Goal: Task Accomplishment & Management: Use online tool/utility

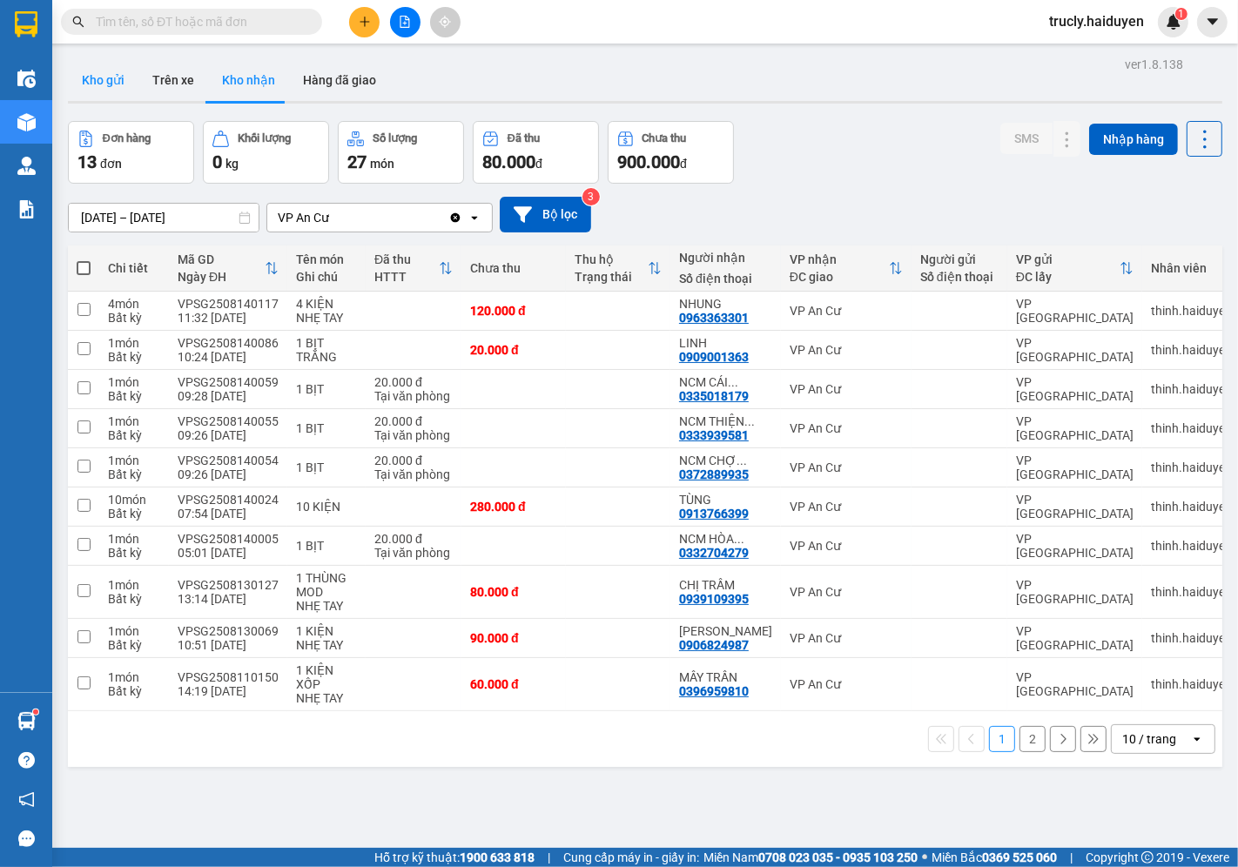
click at [99, 77] on button "Kho gửi" at bounding box center [103, 80] width 71 height 42
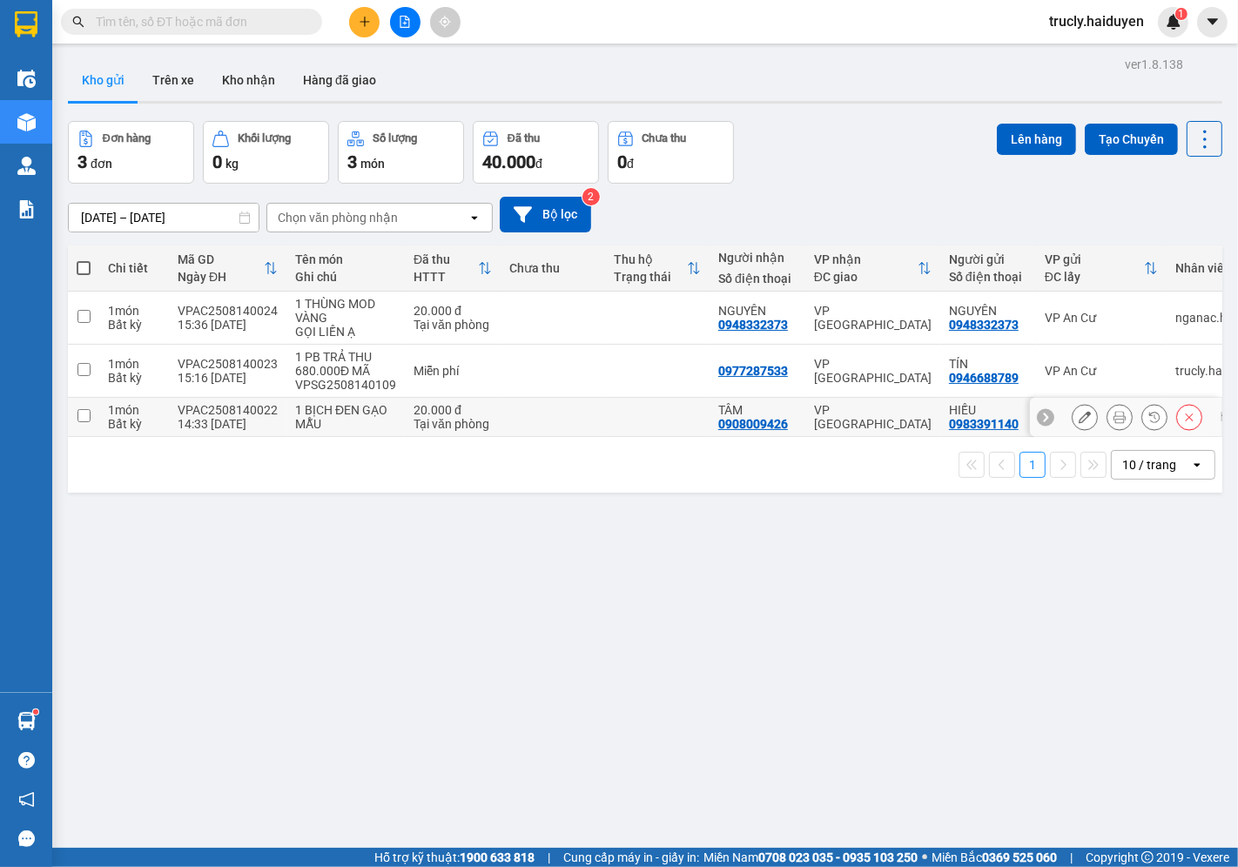
click at [405, 416] on td "20.000 đ Tại văn phòng" at bounding box center [453, 417] width 96 height 39
checkbox input "true"
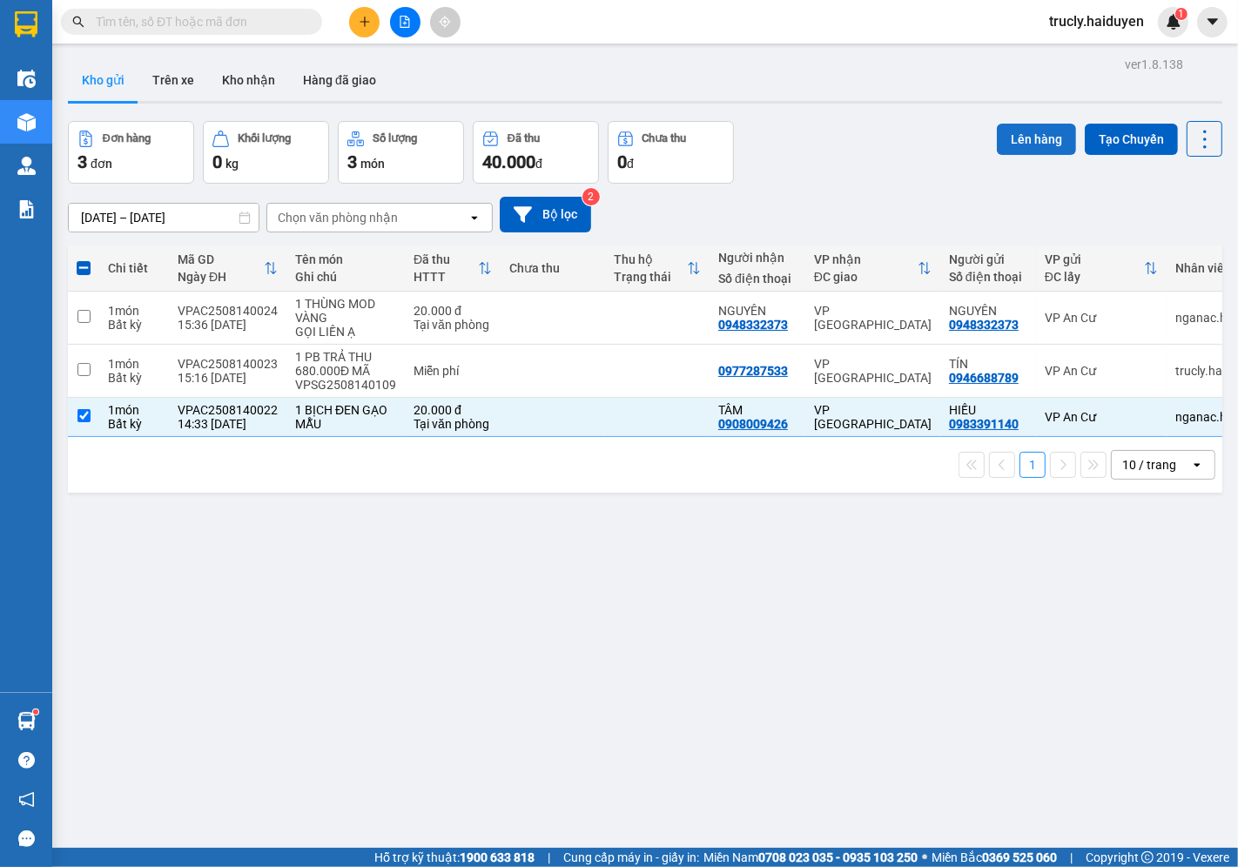
click at [997, 138] on button "Lên hàng" at bounding box center [1036, 139] width 79 height 31
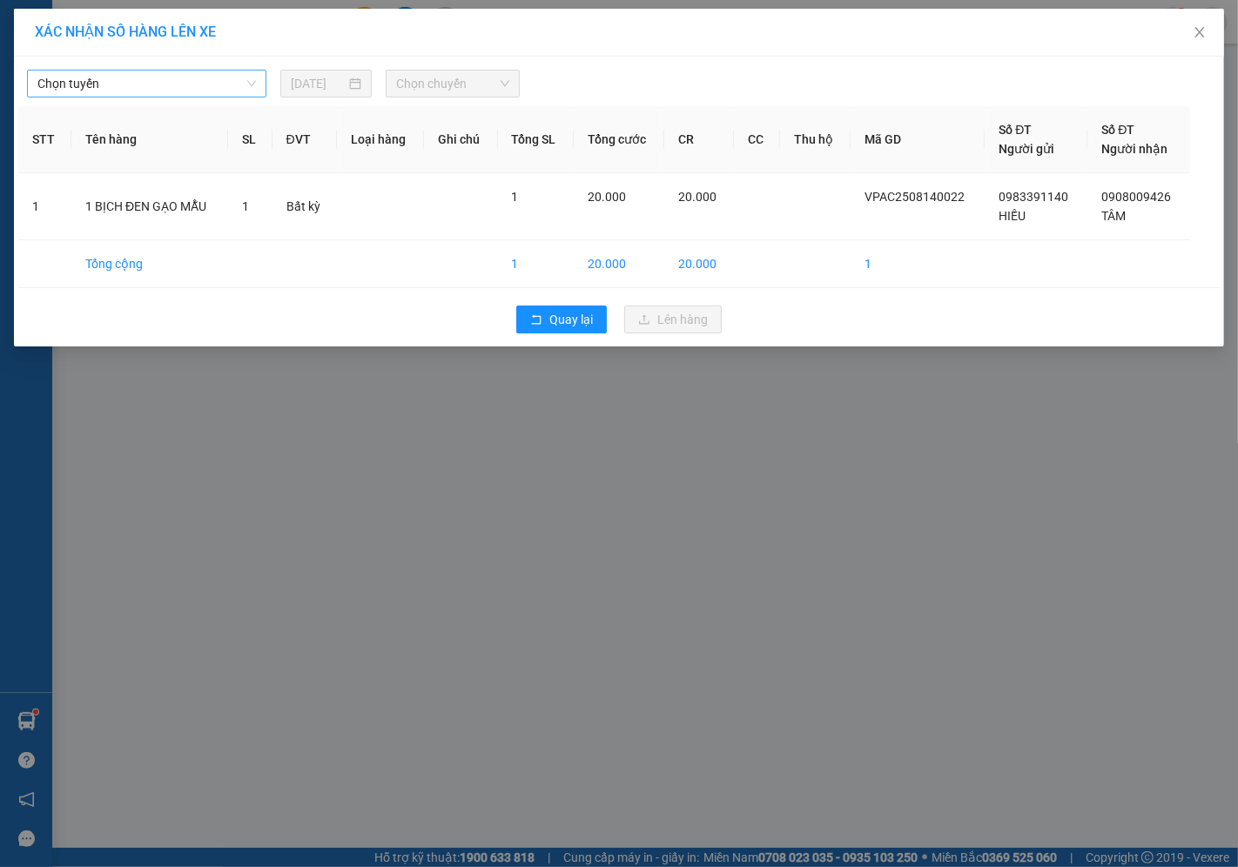
click at [223, 91] on span "Chọn tuyến" at bounding box center [146, 84] width 219 height 26
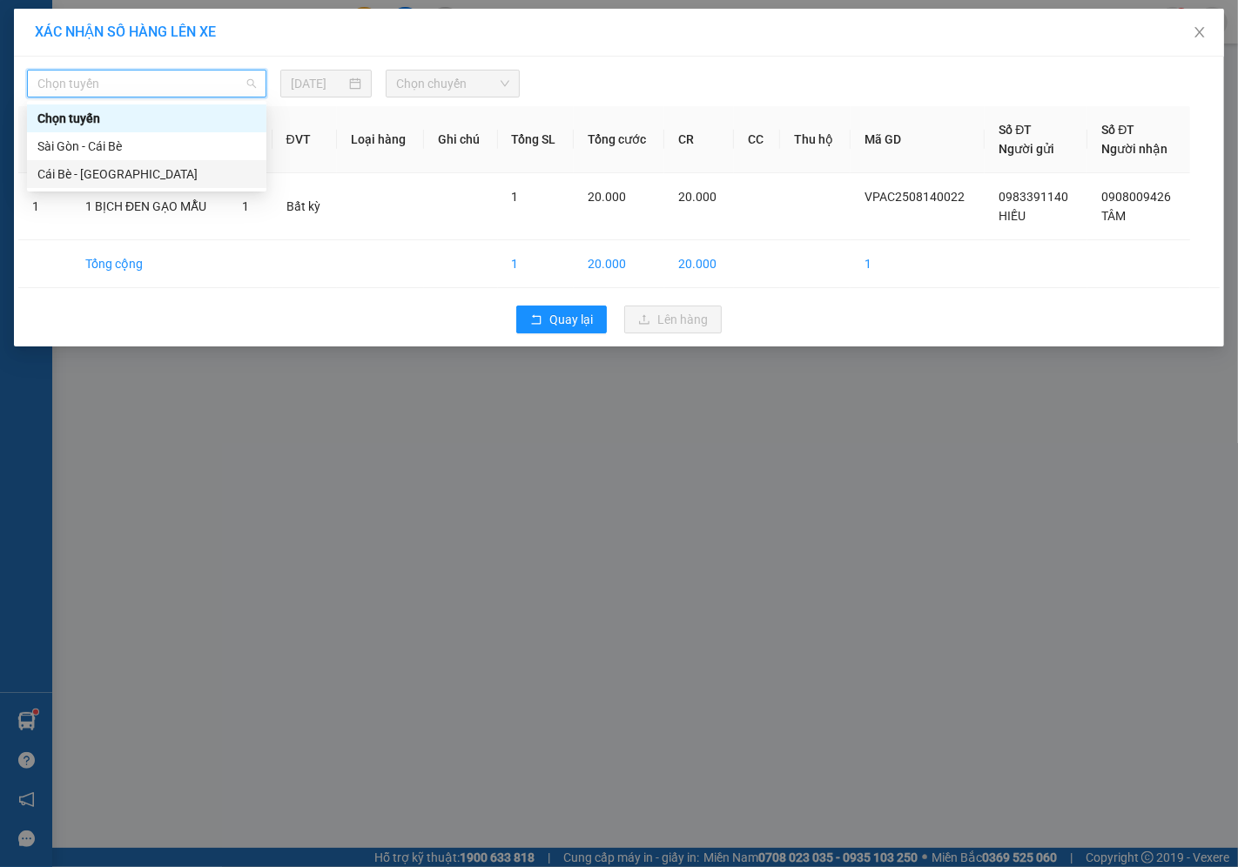
click at [120, 170] on div "Cái Bè - [GEOGRAPHIC_DATA]" at bounding box center [146, 174] width 219 height 19
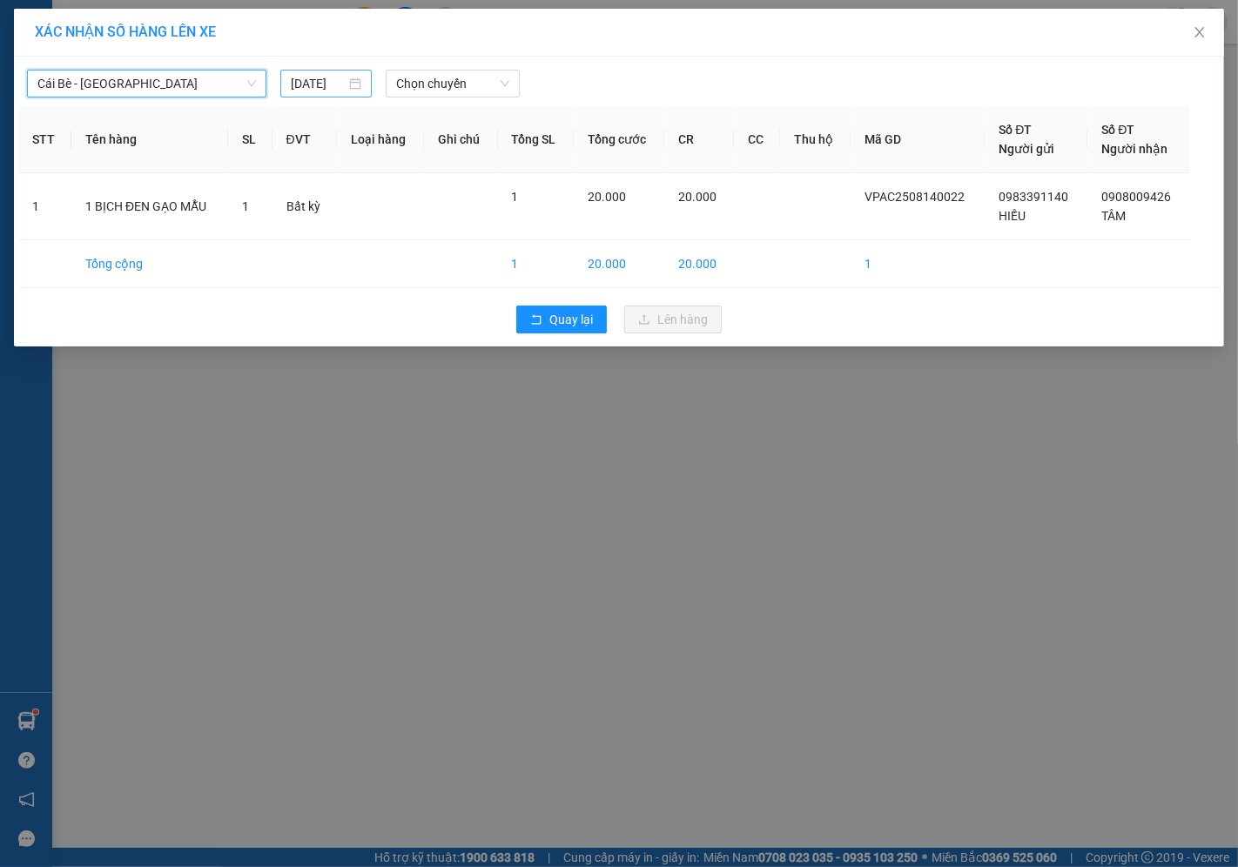
click at [323, 71] on div "[DATE]" at bounding box center [325, 84] width 91 height 28
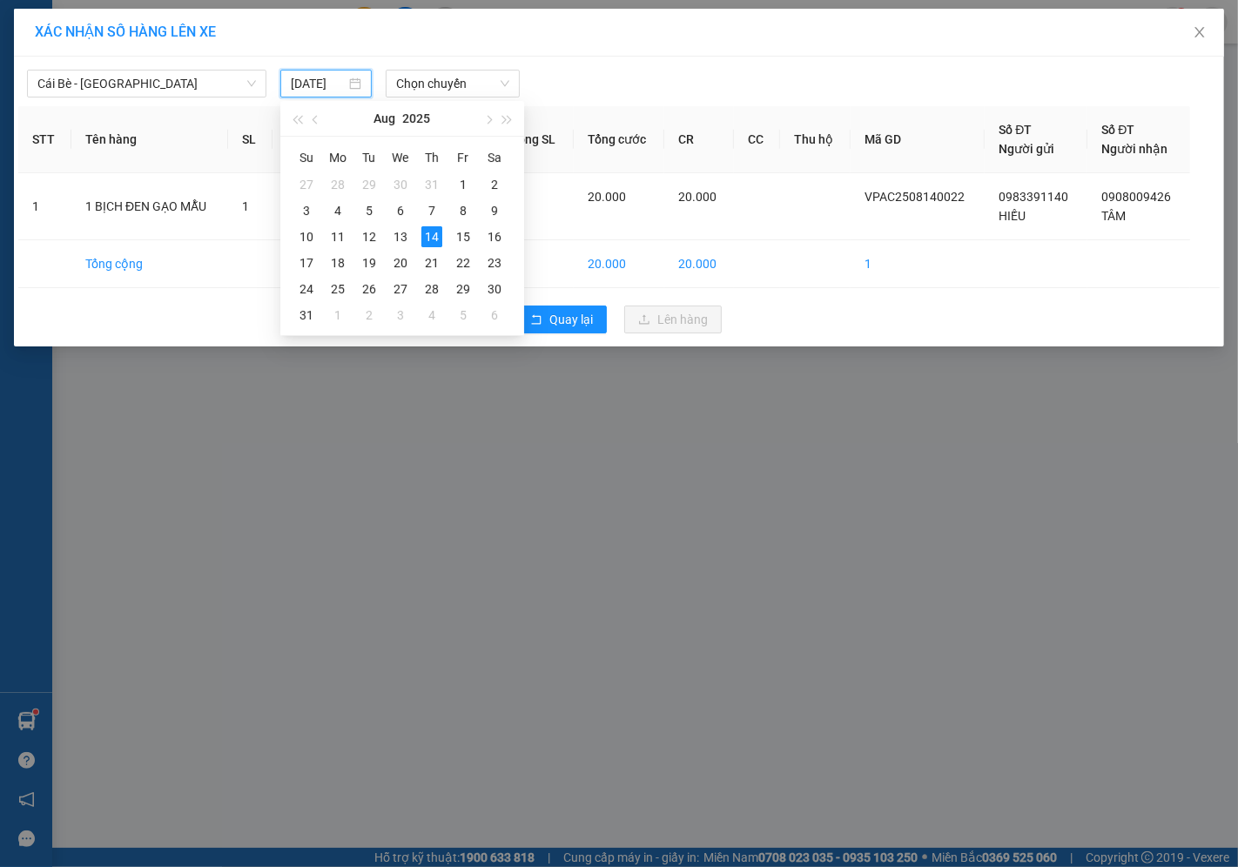
click at [323, 88] on input "[DATE]" at bounding box center [318, 83] width 55 height 19
type input "[DATE]"
click at [437, 237] on div "14" at bounding box center [431, 236] width 21 height 21
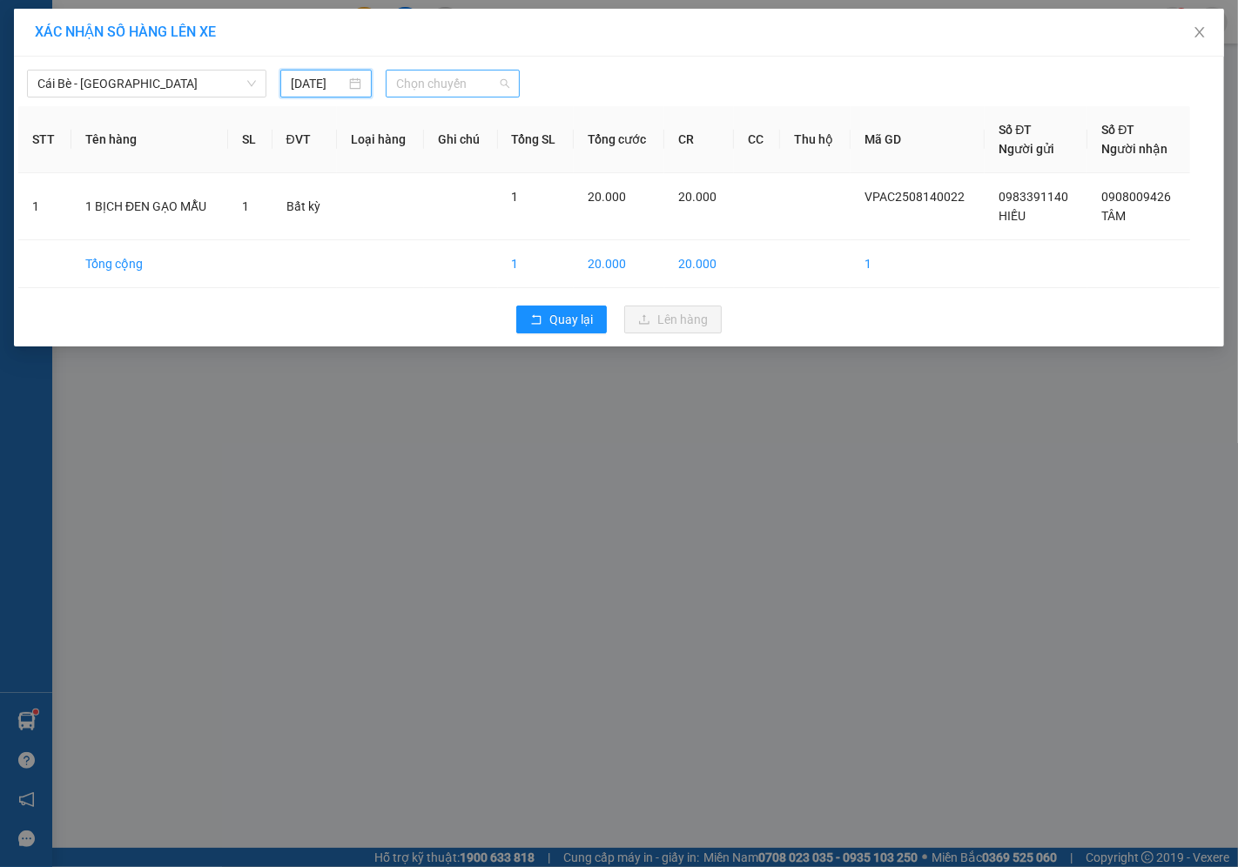
click at [424, 88] on span "Chọn chuyến" at bounding box center [452, 84] width 113 height 26
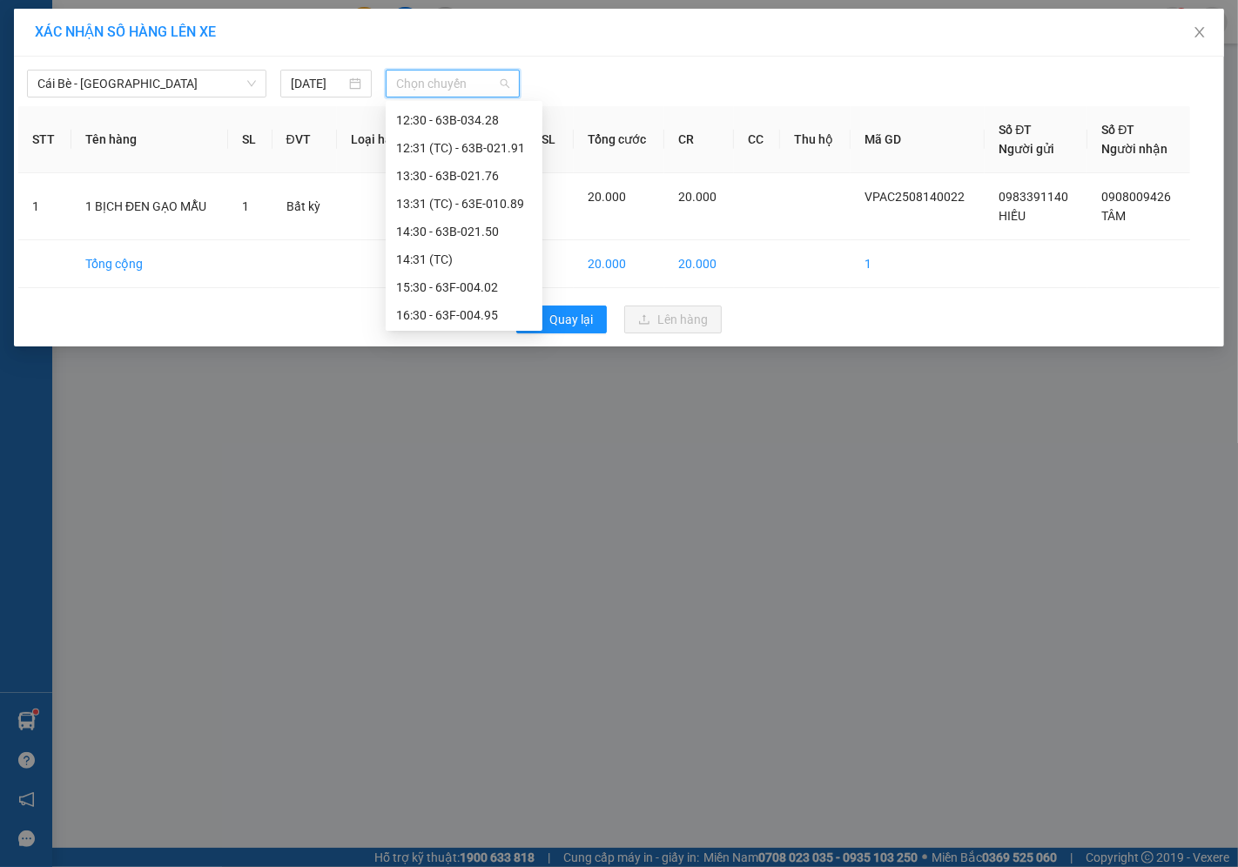
scroll to position [502, 0]
click at [453, 285] on div "15:30 - 63F-004.02" at bounding box center [464, 285] width 136 height 19
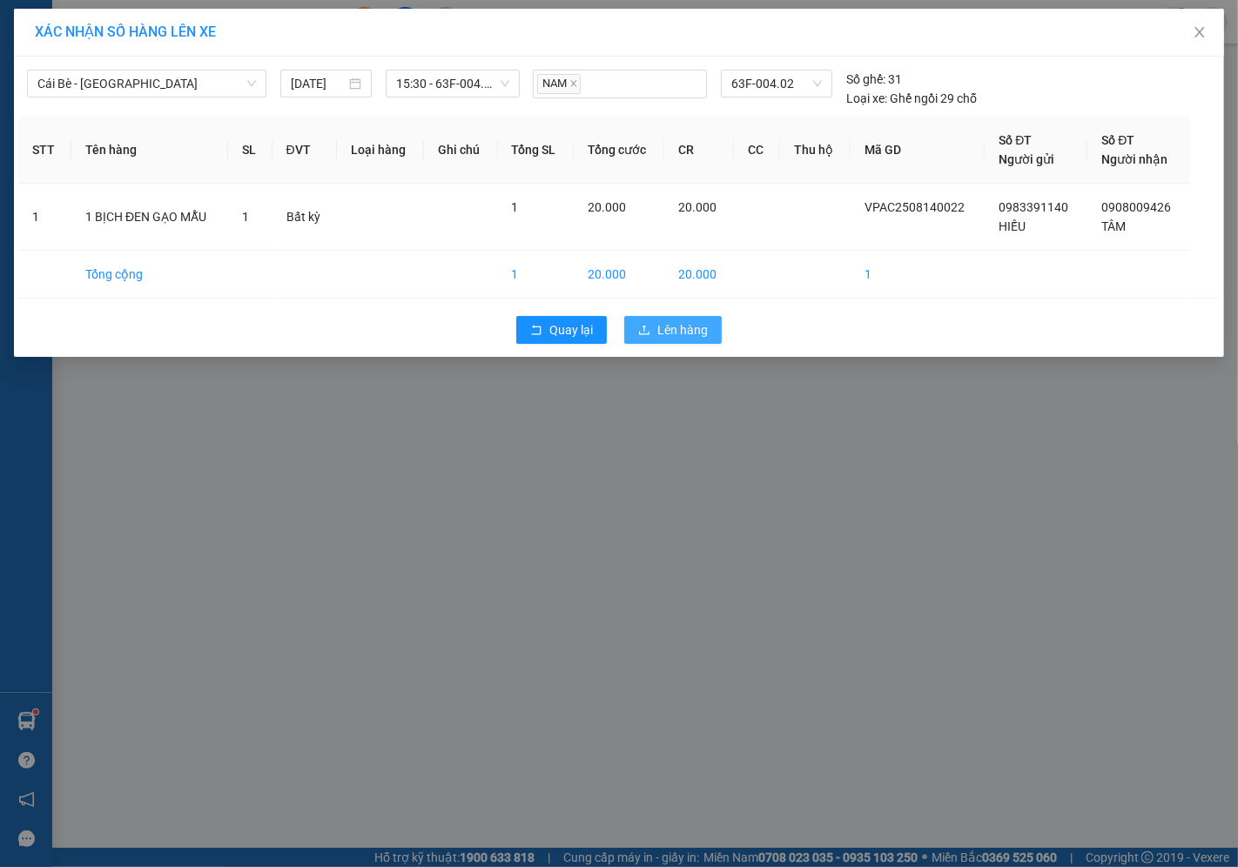
click at [650, 329] on icon "upload" at bounding box center [644, 330] width 12 height 12
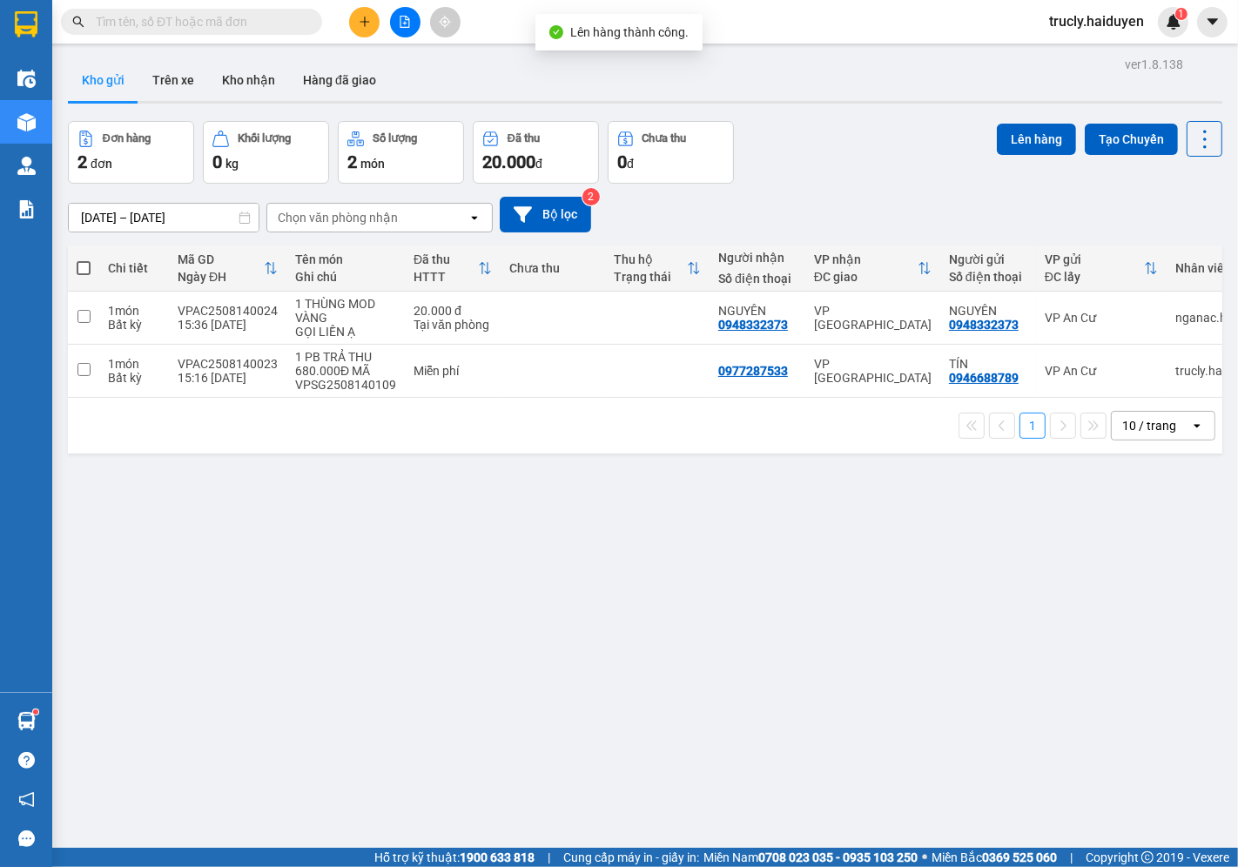
click at [812, 142] on div "Đơn hàng 2 đơn Khối lượng 0 kg Số lượng 2 món Đã thu 20.000 đ Chưa thu 0 đ Lên …" at bounding box center [645, 152] width 1155 height 63
click at [854, 128] on div "Đơn hàng 2 đơn Khối lượng 0 kg Số lượng 2 món Đã thu 20.000 đ Chưa thu 0 đ Lên …" at bounding box center [645, 152] width 1155 height 63
click at [172, 88] on button "Trên xe" at bounding box center [173, 80] width 70 height 42
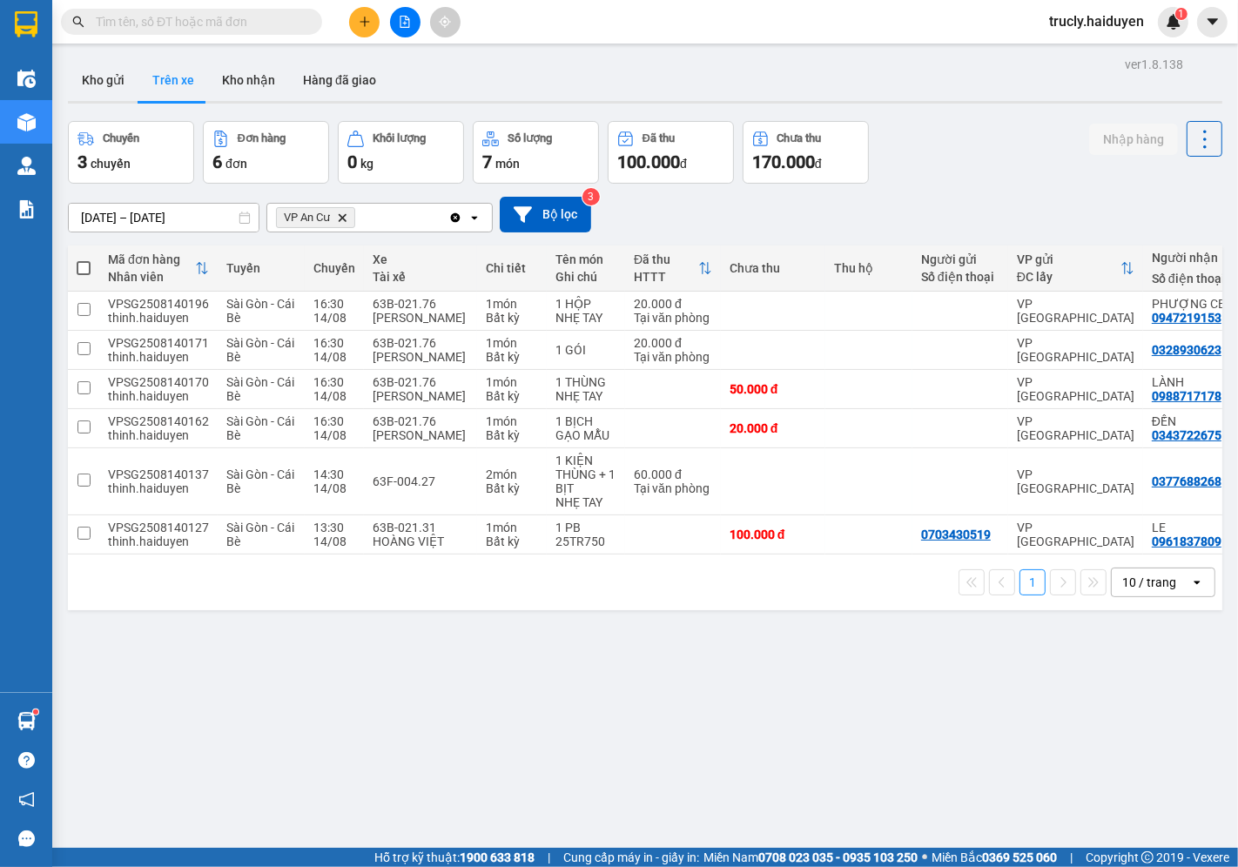
click at [1036, 167] on div "Chuyến 3 chuyến Đơn hàng 6 đơn Khối lượng 0 kg Số lượng 7 món Đã thu 100.000 đ …" at bounding box center [645, 152] width 1155 height 63
drag, startPoint x: 746, startPoint y: 564, endPoint x: 788, endPoint y: 569, distance: 42.1
click at [788, 569] on div "1 10 / trang open" at bounding box center [645, 583] width 1155 height 56
click at [239, 77] on button "Kho nhận" at bounding box center [248, 80] width 81 height 42
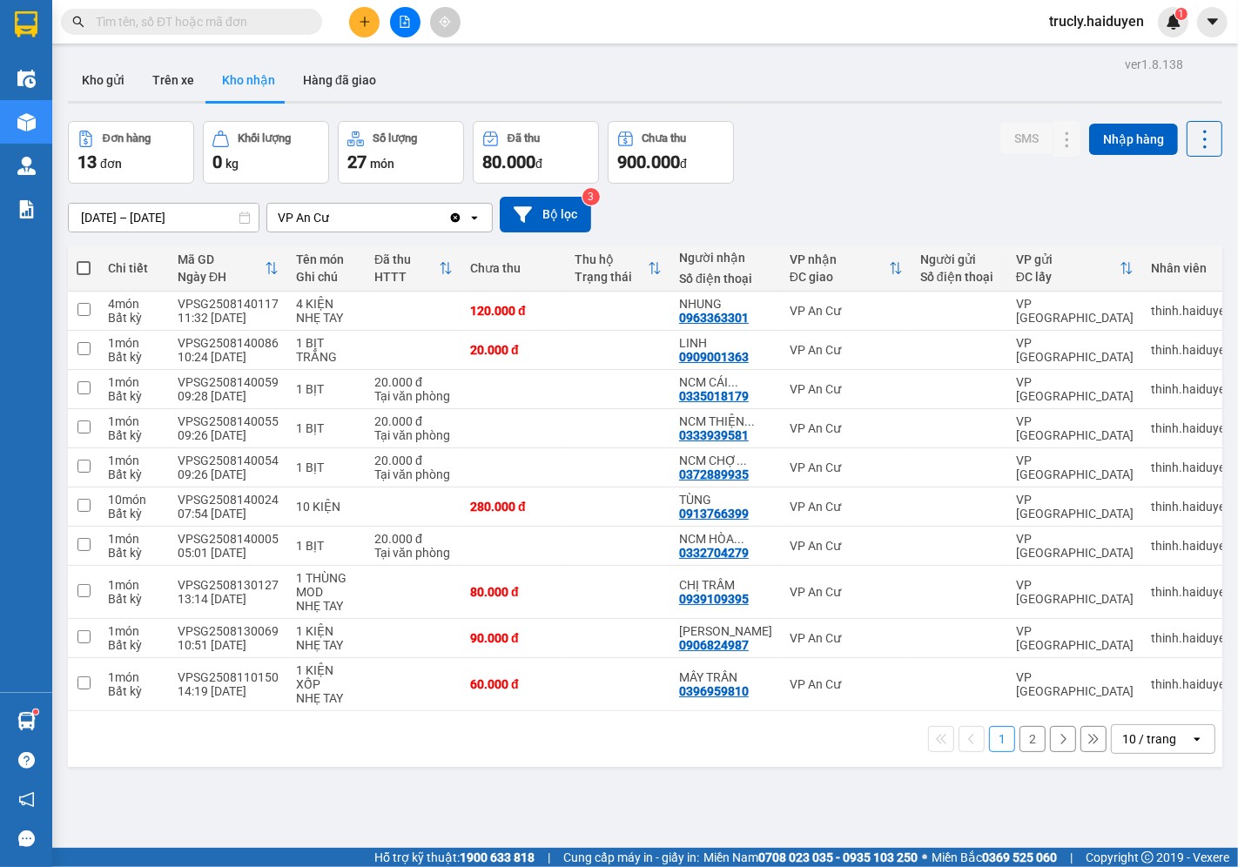
click at [795, 142] on div "Đơn hàng 13 đơn Khối lượng 0 kg Số lượng 27 món Đã thu 80.000 đ Chưa thu 900.00…" at bounding box center [645, 152] width 1155 height 63
click at [161, 87] on button "Trên xe" at bounding box center [173, 80] width 70 height 42
type input "[DATE] – [DATE]"
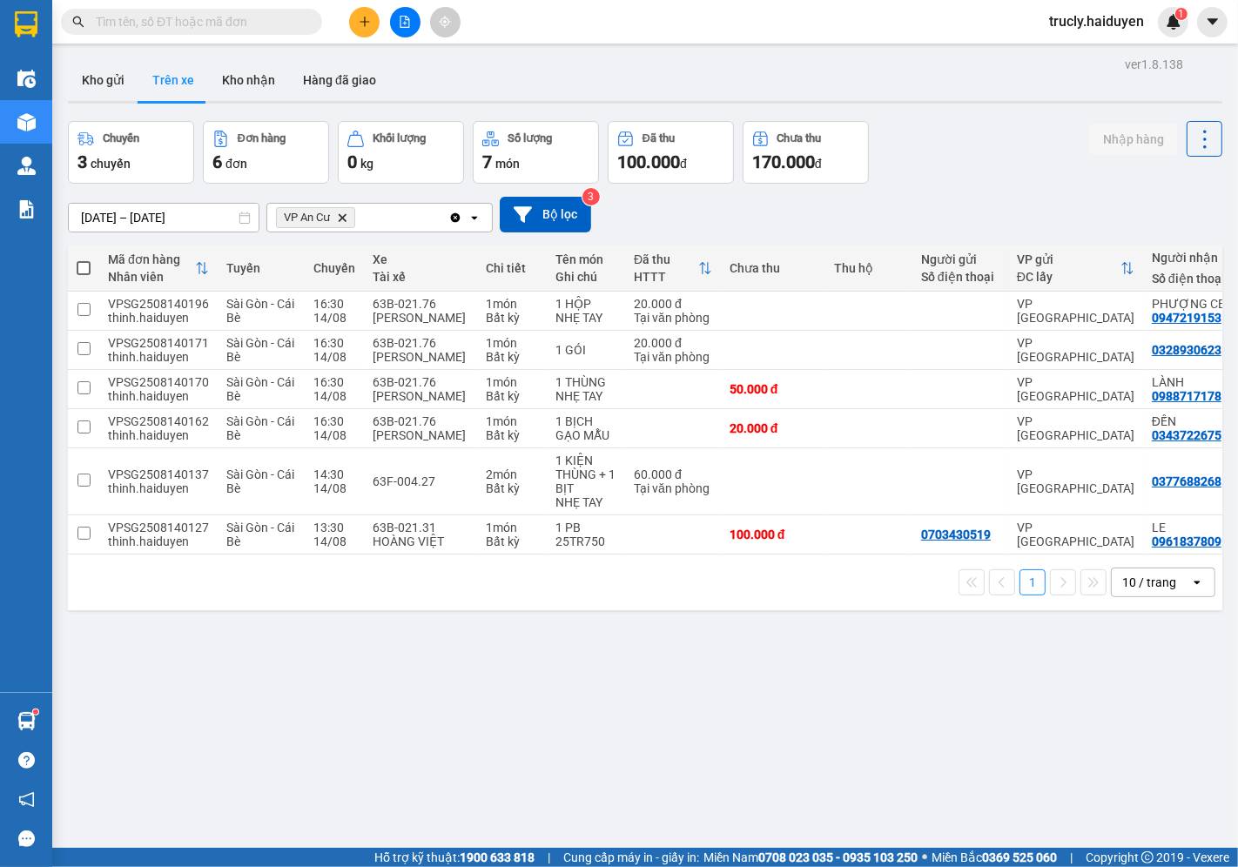
click at [959, 155] on div "Chuyến 3 chuyến Đơn hàng 6 đơn Khối lượng 0 kg Số lượng 7 món Đã thu 100.000 đ …" at bounding box center [645, 152] width 1155 height 63
click at [107, 79] on button "Kho gửi" at bounding box center [103, 80] width 71 height 42
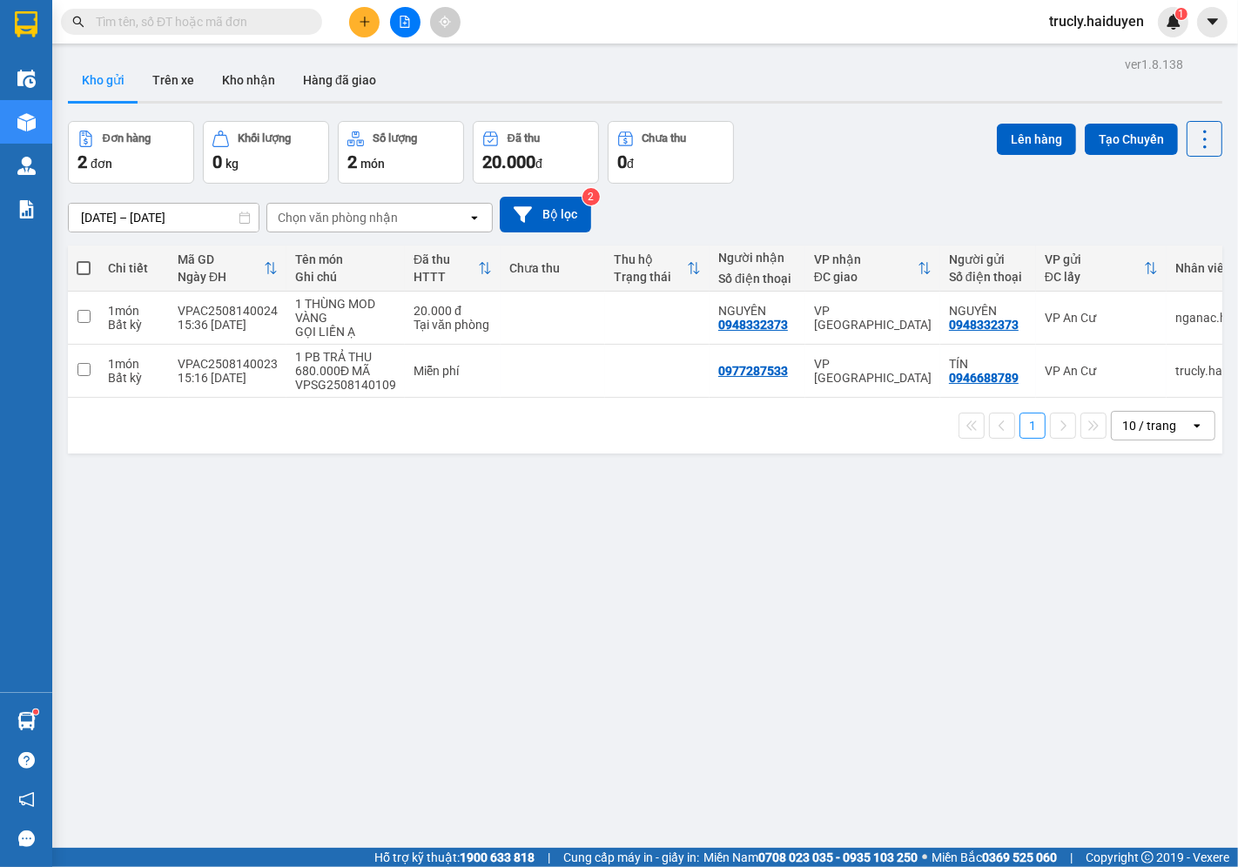
click at [856, 116] on div "ver 1.8.138 Kho gửi Trên xe Kho nhận Hàng đã giao Đơn hàng 2 đơn Khối lượng 0 k…" at bounding box center [645, 485] width 1169 height 867
click at [176, 80] on button "Trên xe" at bounding box center [173, 80] width 70 height 42
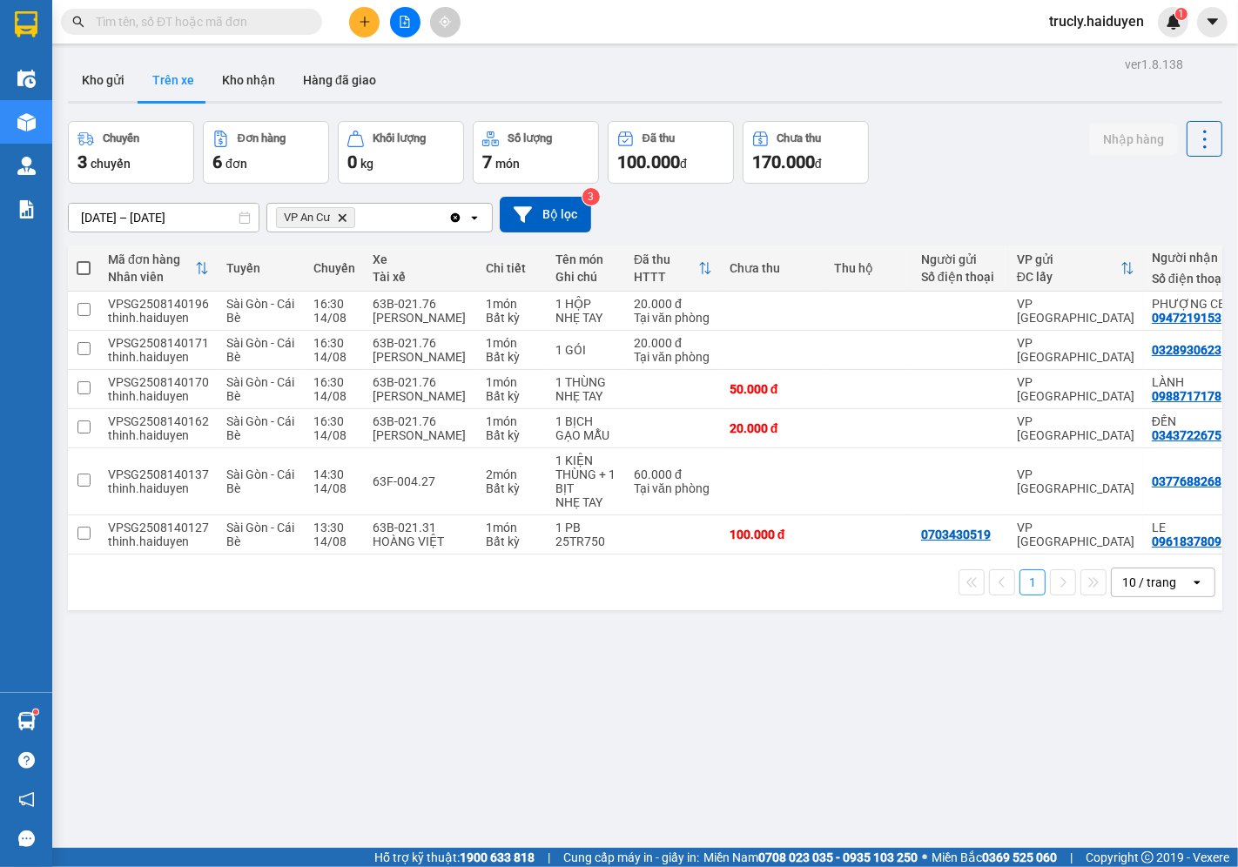
click at [934, 135] on div "Chuyến 3 chuyến Đơn hàng 6 đơn Khối lượng 0 kg Số lượng 7 món Đã thu 100.000 đ …" at bounding box center [645, 152] width 1155 height 63
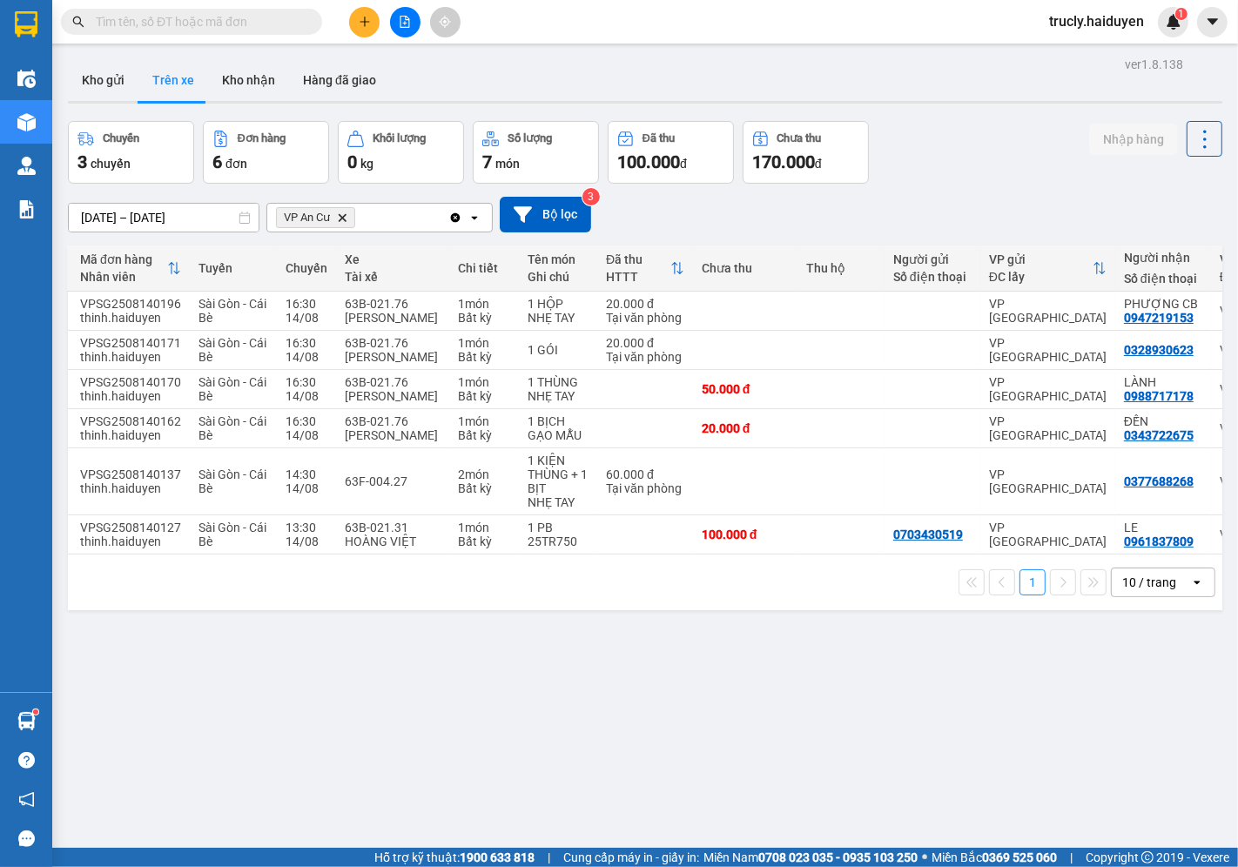
scroll to position [0, 29]
click at [895, 170] on div "Chuyến 3 chuyến Đơn hàng 6 đơn Khối lượng 0 kg Số lượng 7 món Đã thu 100.000 đ …" at bounding box center [645, 152] width 1155 height 63
click at [250, 67] on button "Kho nhận" at bounding box center [248, 80] width 81 height 42
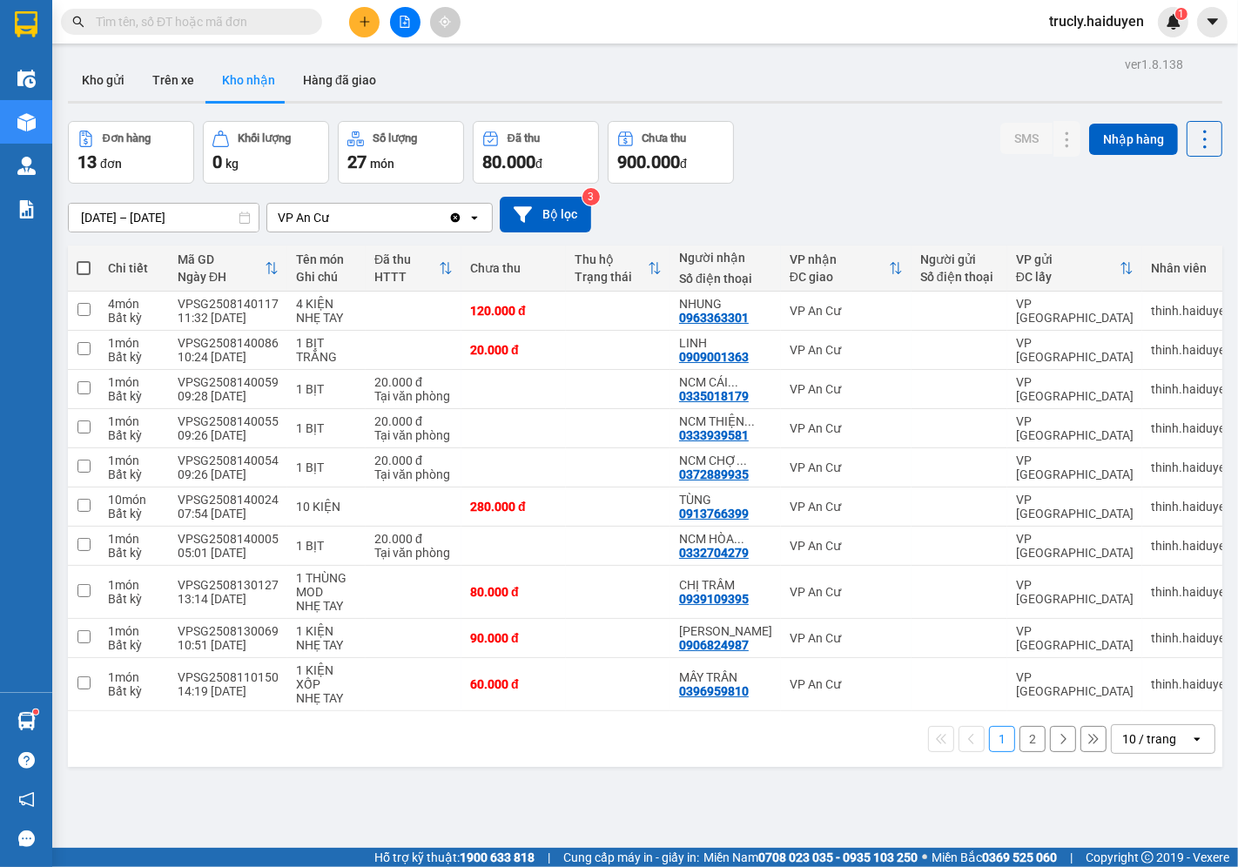
click at [893, 136] on div "Đơn hàng 13 đơn Khối lượng 0 kg Số lượng 27 món Đã thu 80.000 đ Chưa thu 900.00…" at bounding box center [645, 152] width 1155 height 63
click at [906, 162] on div "Đơn hàng 13 đơn Khối lượng 0 kg Số lượng 27 món Đã thu 80.000 đ Chưa thu 900.00…" at bounding box center [645, 152] width 1155 height 63
click at [832, 111] on div "ver 1.8.138 Kho gửi Trên xe Kho nhận Hàng đã giao Đơn hàng 13 đơn Khối lượng 0 …" at bounding box center [645, 485] width 1169 height 867
click at [937, 176] on div "Đơn hàng 13 đơn Khối lượng 0 kg Số lượng 27 món Đã thu 80.000 đ Chưa thu 900.00…" at bounding box center [645, 152] width 1155 height 63
click at [174, 79] on button "Trên xe" at bounding box center [173, 80] width 70 height 42
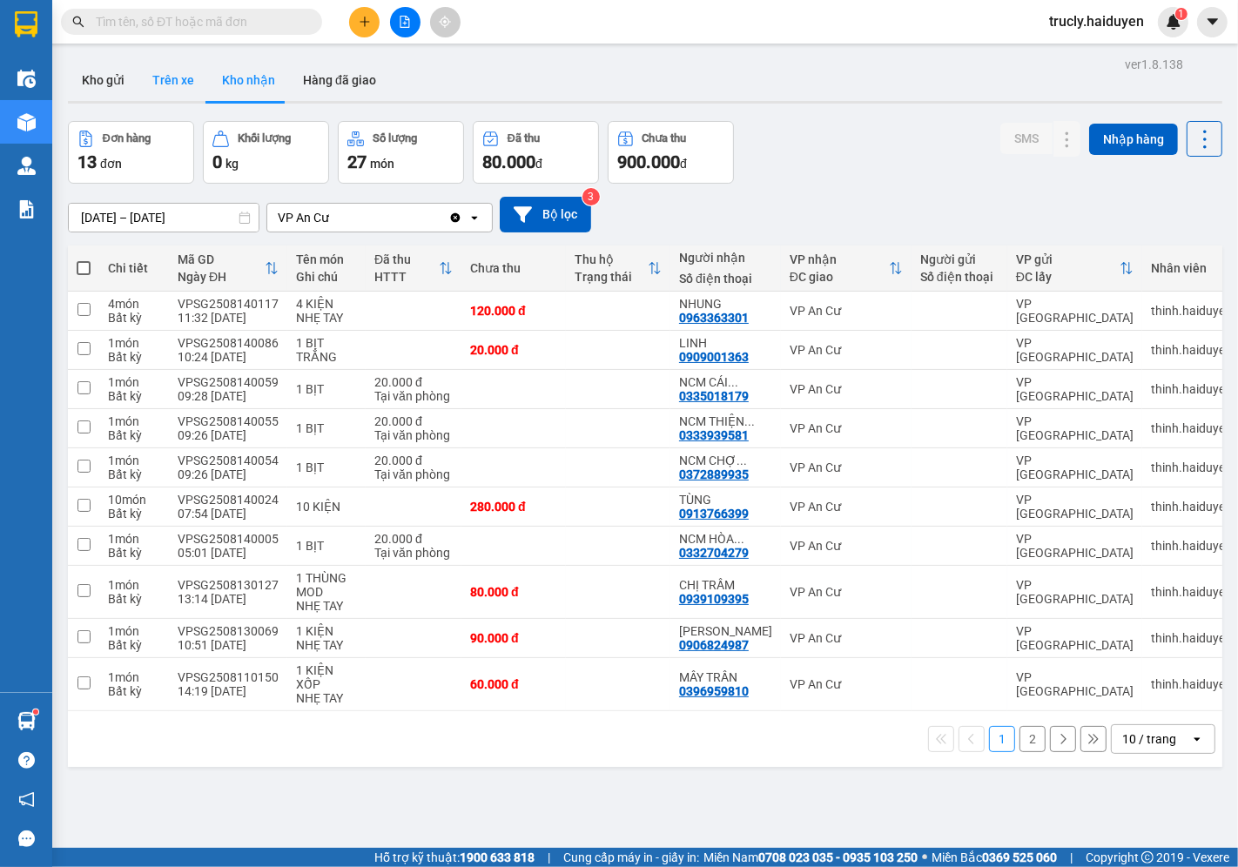
type input "[DATE] – [DATE]"
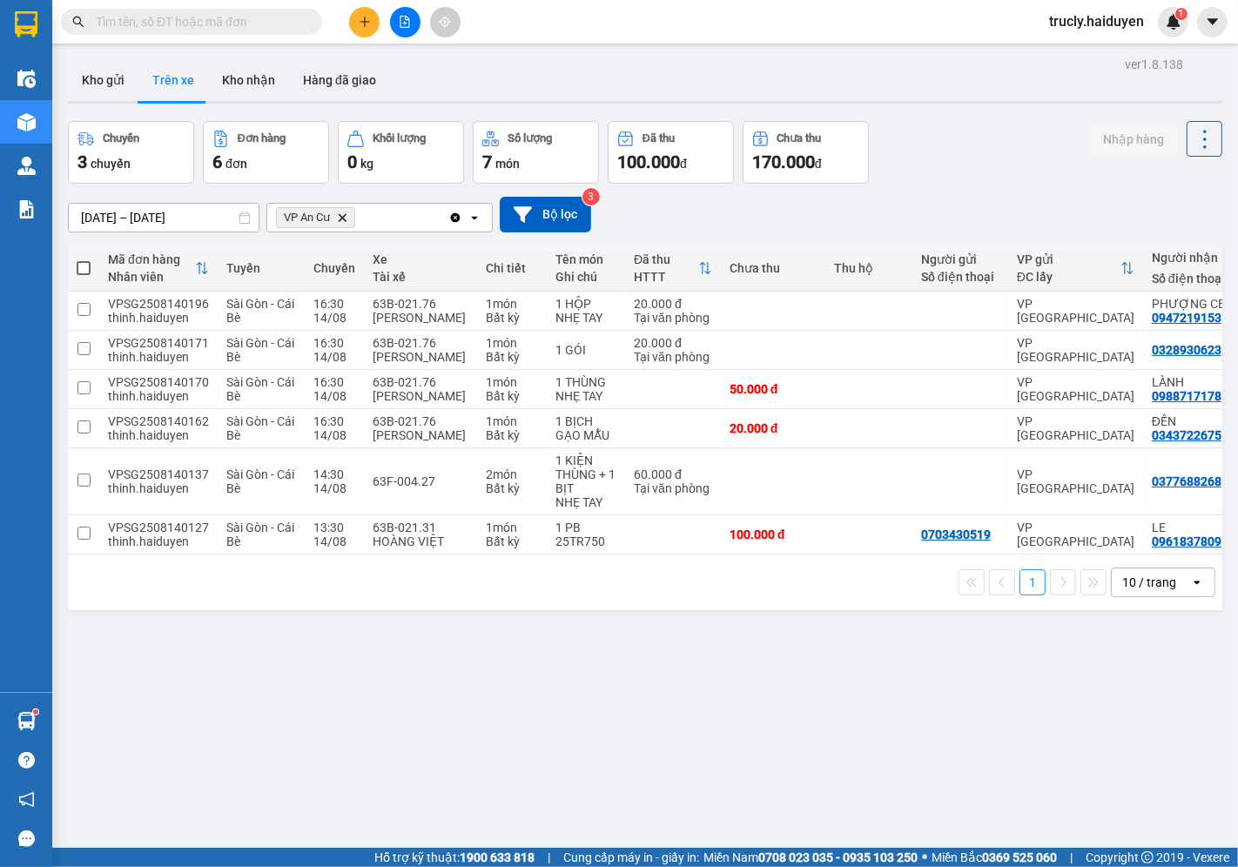
click at [1005, 98] on div "Kho gửi Trên xe Kho nhận Hàng đã giao" at bounding box center [645, 82] width 1155 height 46
click at [107, 78] on button "Kho gửi" at bounding box center [103, 80] width 71 height 42
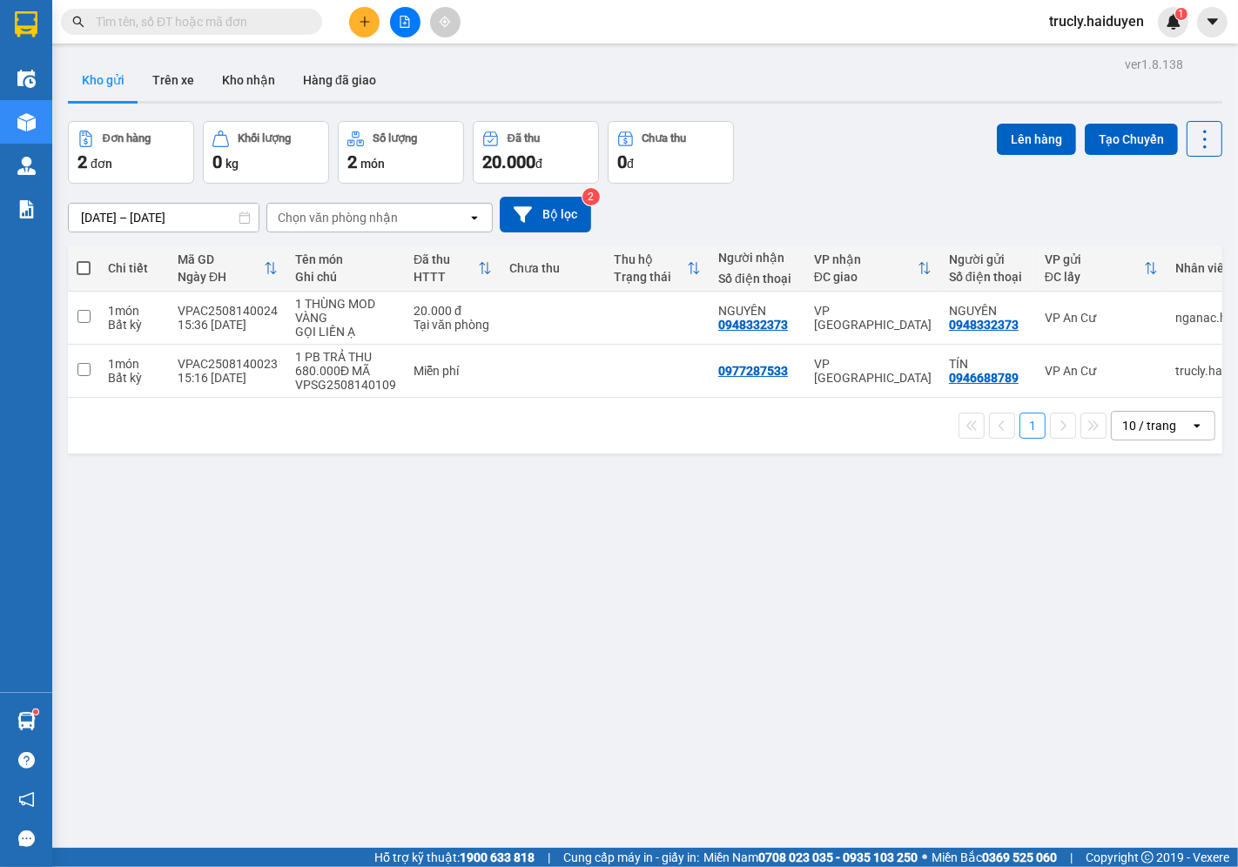
click at [799, 104] on div "Kho gửi Trên xe Kho nhận Hàng đã giao" at bounding box center [645, 82] width 1155 height 46
